Goal: Navigation & Orientation: Understand site structure

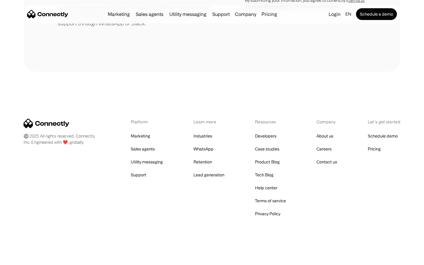
scroll to position [274, 0]
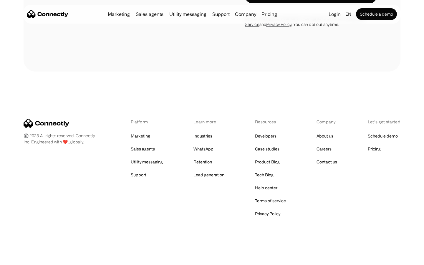
scroll to position [504, 0]
